Goal: Information Seeking & Learning: Learn about a topic

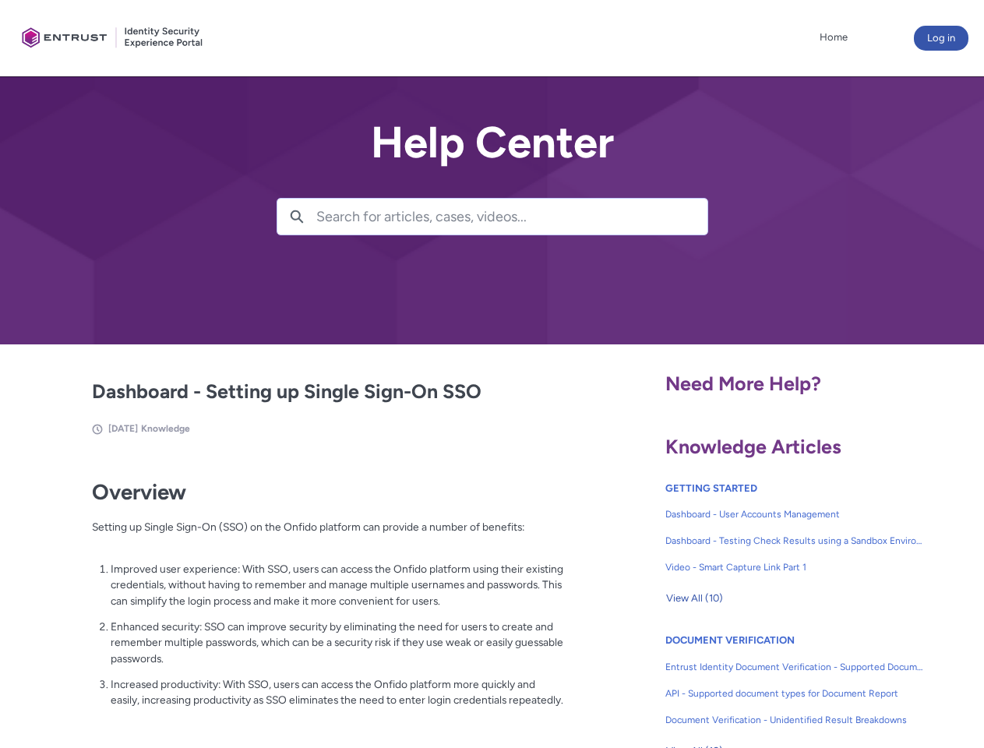
click at [297, 217] on lightning-primitive-icon "button" at bounding box center [297, 216] width 14 height 12
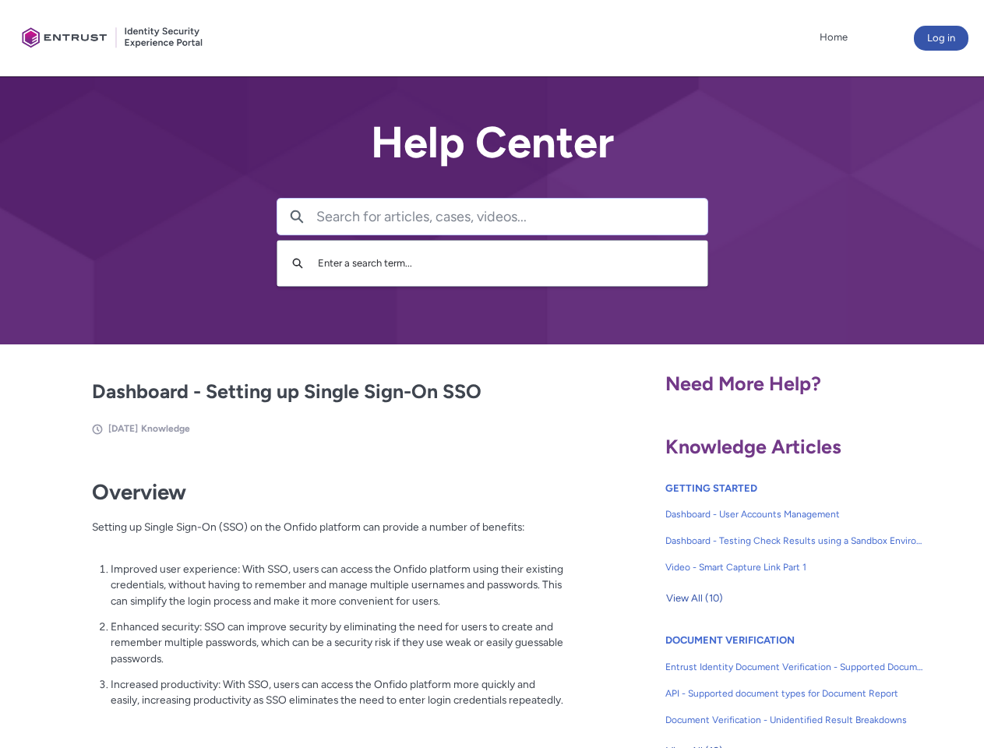
click at [298, 596] on p "Improved user experience: With SSO, users can access the Onfido platform using …" at bounding box center [337, 585] width 453 height 48
click at [694, 598] on span "View All (10)" at bounding box center [694, 597] width 57 height 23
click at [752, 681] on link "API - Supported document types for Document Report" at bounding box center [794, 693] width 259 height 26
